Goal: Information Seeking & Learning: Learn about a topic

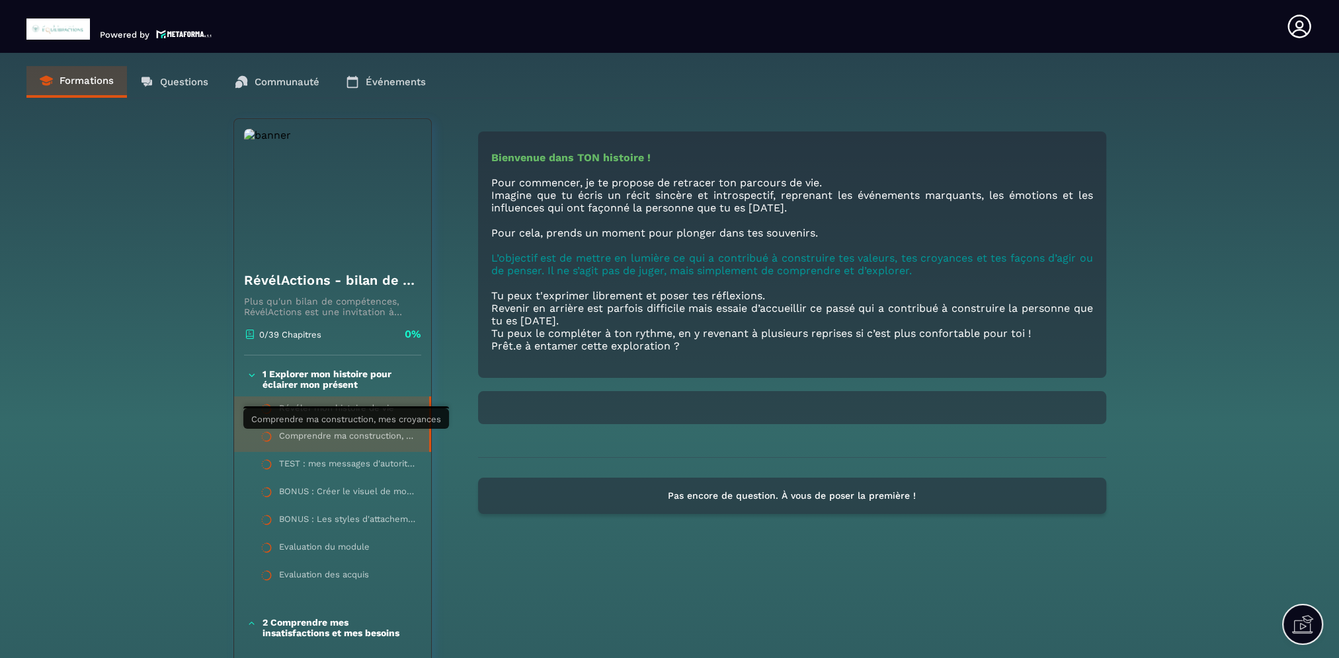
click at [362, 439] on div "Comprendre ma construction, mes croyances" at bounding box center [347, 438] width 137 height 15
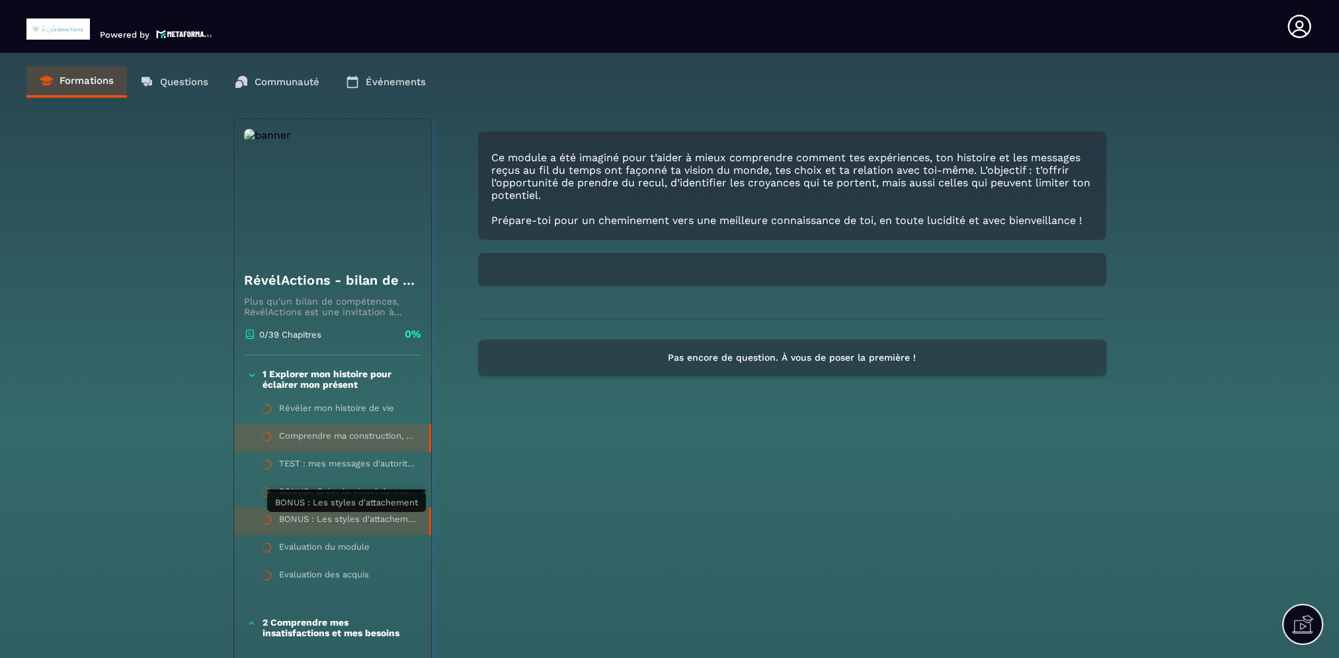
click at [317, 526] on div "BONUS : Les styles d'attachement" at bounding box center [347, 521] width 137 height 15
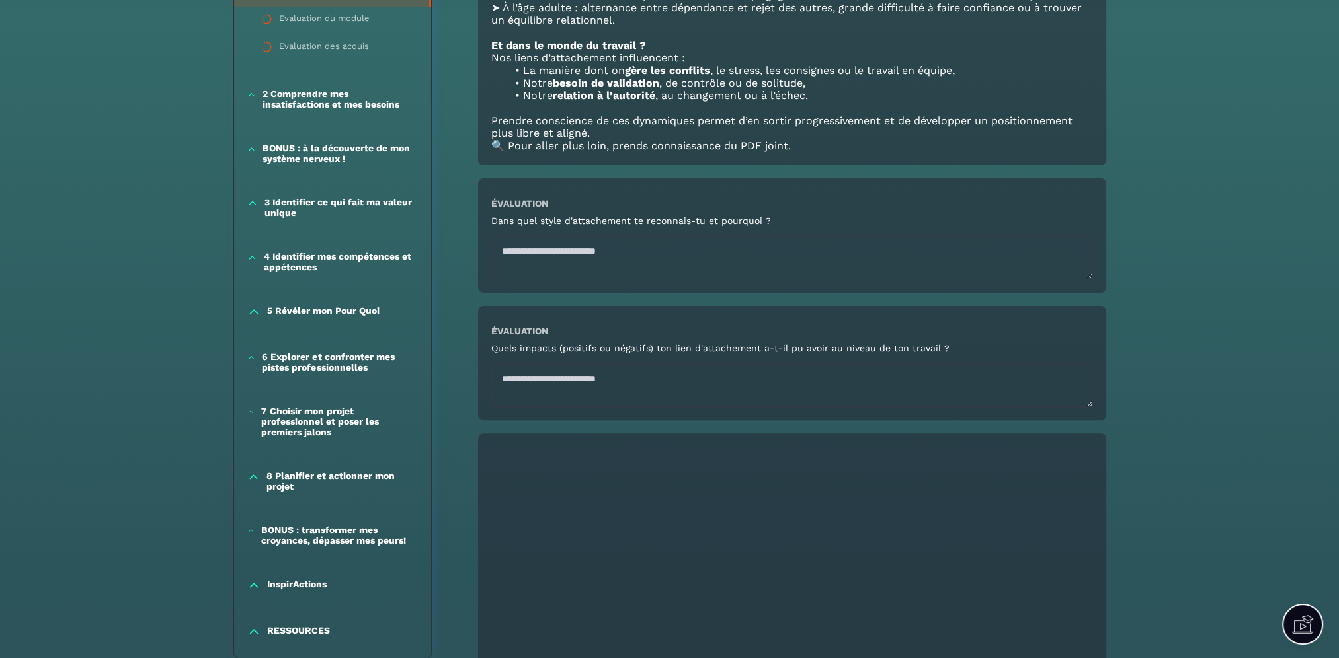
scroll to position [331, 0]
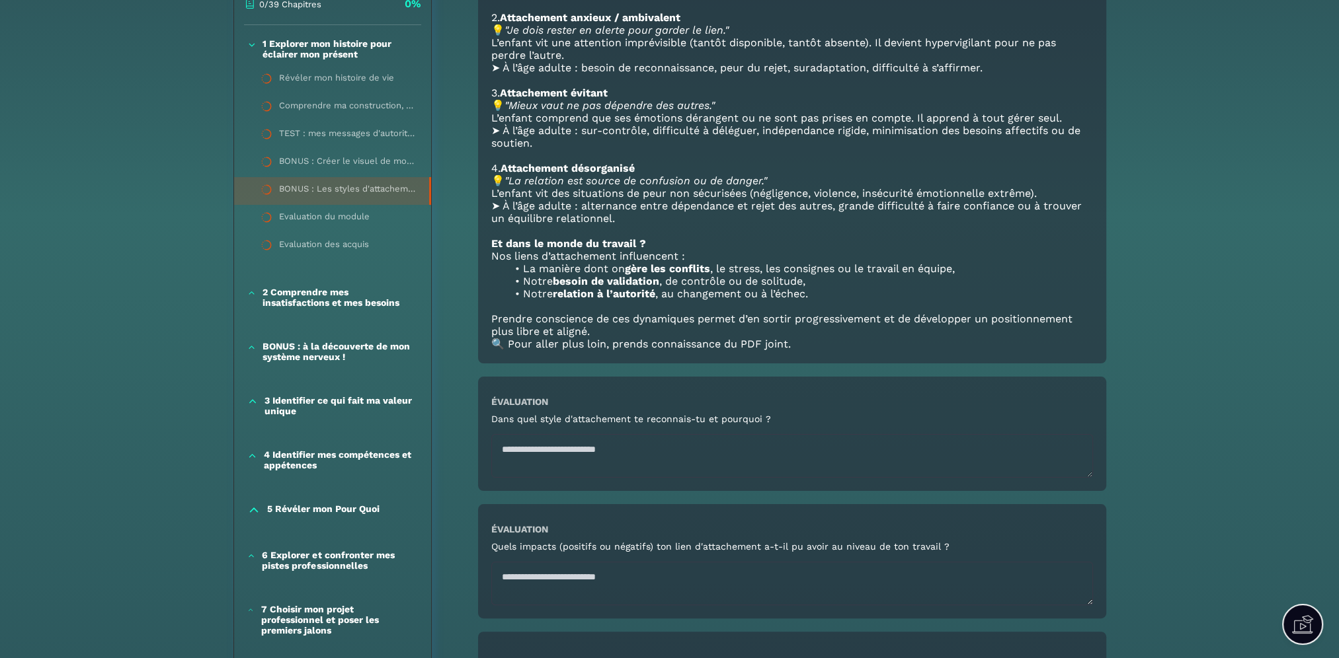
click at [297, 403] on p "3 Identifier ce qui fait ma valeur unique" at bounding box center [340, 405] width 153 height 21
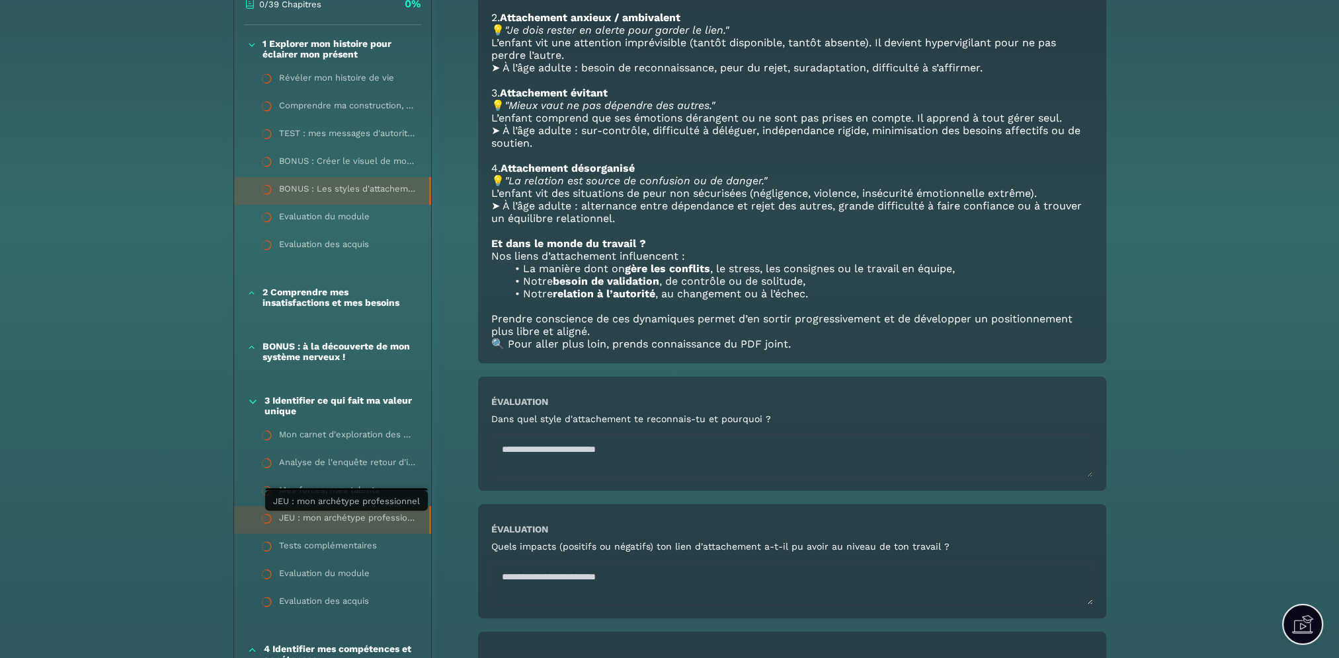
click at [369, 520] on div "JEU : mon archétype professionnel" at bounding box center [347, 520] width 137 height 15
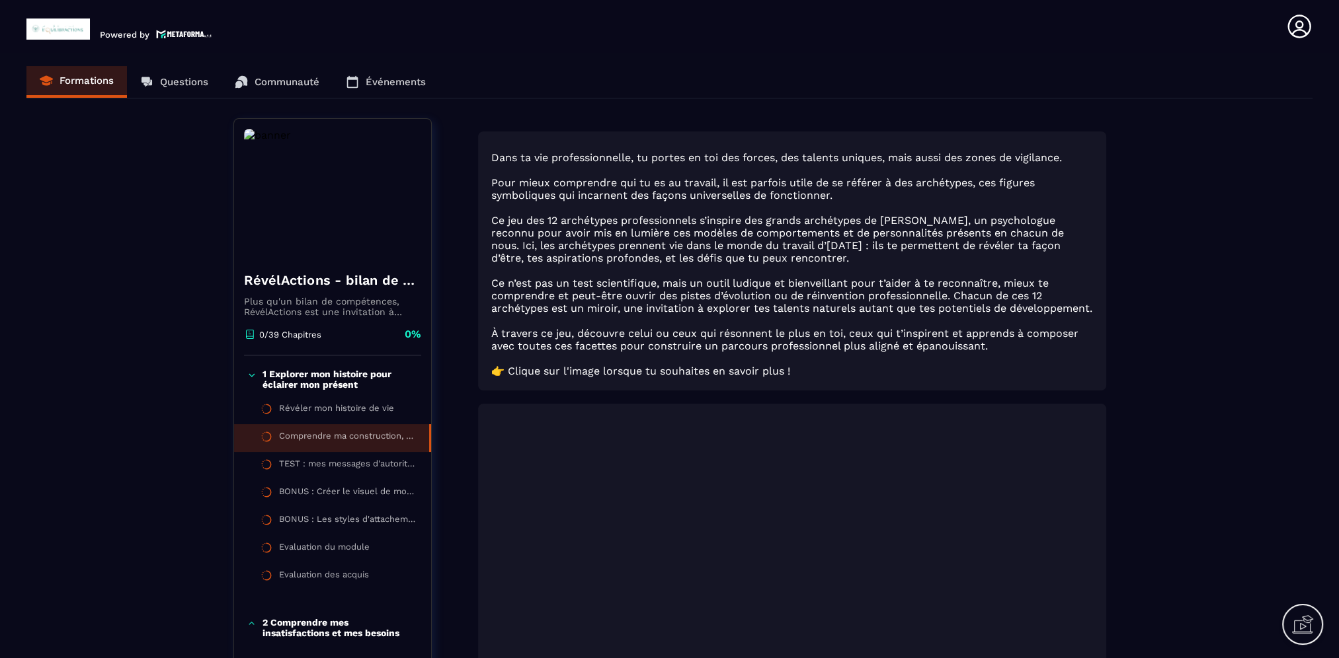
click at [323, 434] on div "Comprendre ma construction, mes croyances" at bounding box center [347, 438] width 137 height 15
